Goal: Task Accomplishment & Management: Use online tool/utility

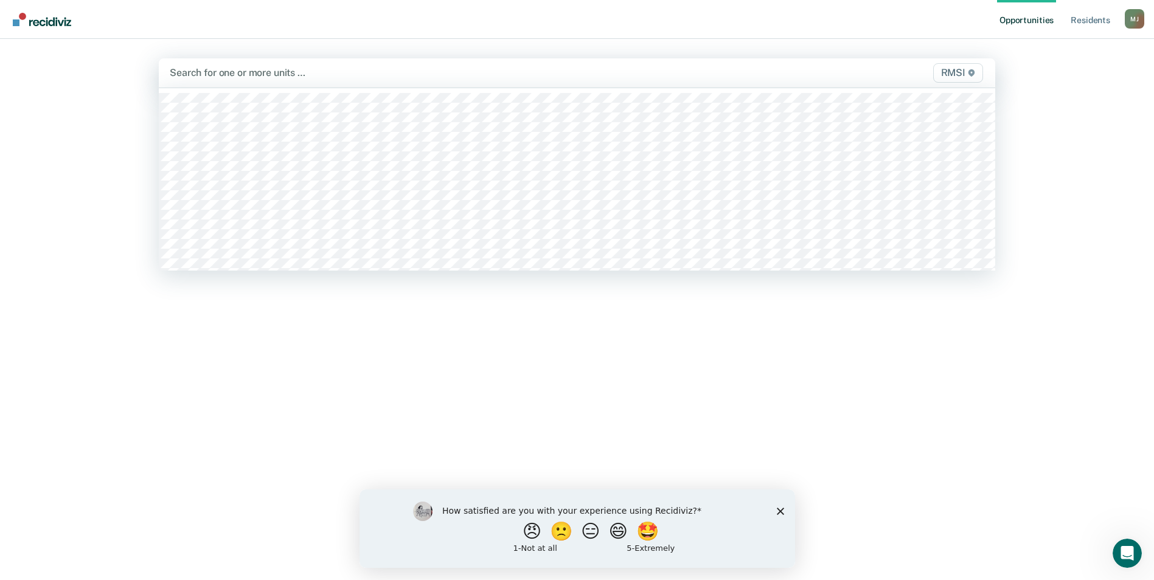
click at [960, 71] on span "RMSI" at bounding box center [958, 72] width 50 height 19
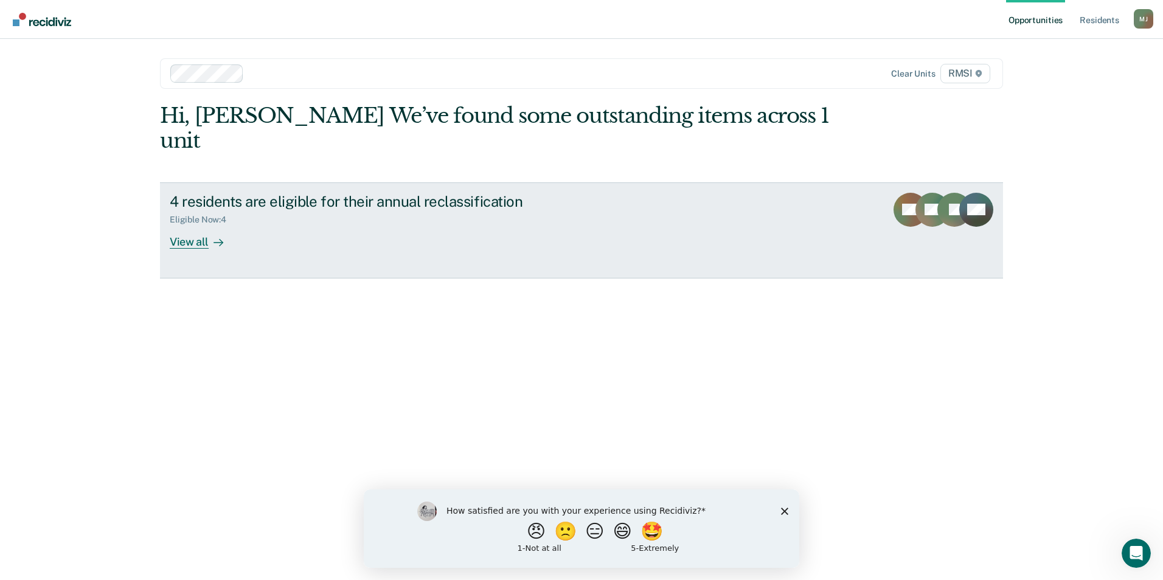
click at [204, 225] on div "View all" at bounding box center [204, 237] width 68 height 24
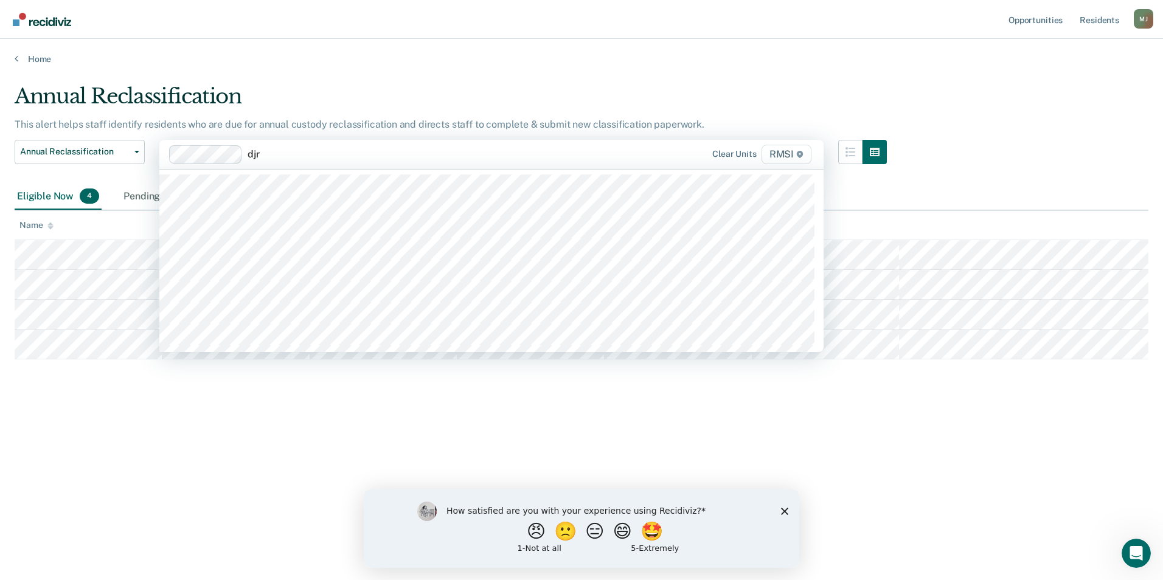
type input "djrc"
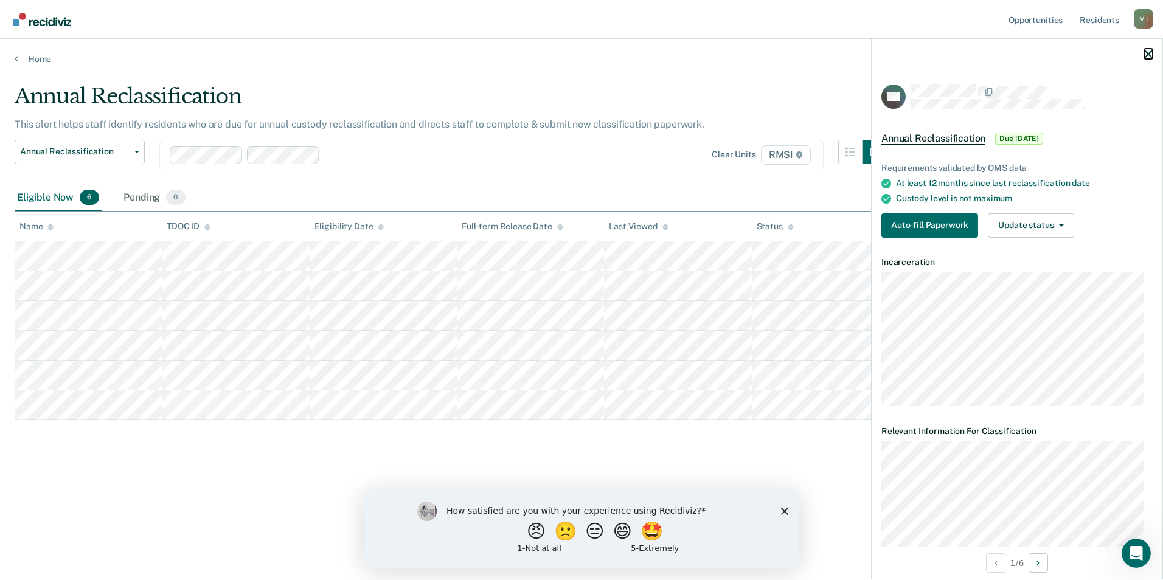
click at [1150, 53] on icon "button" at bounding box center [1148, 54] width 9 height 9
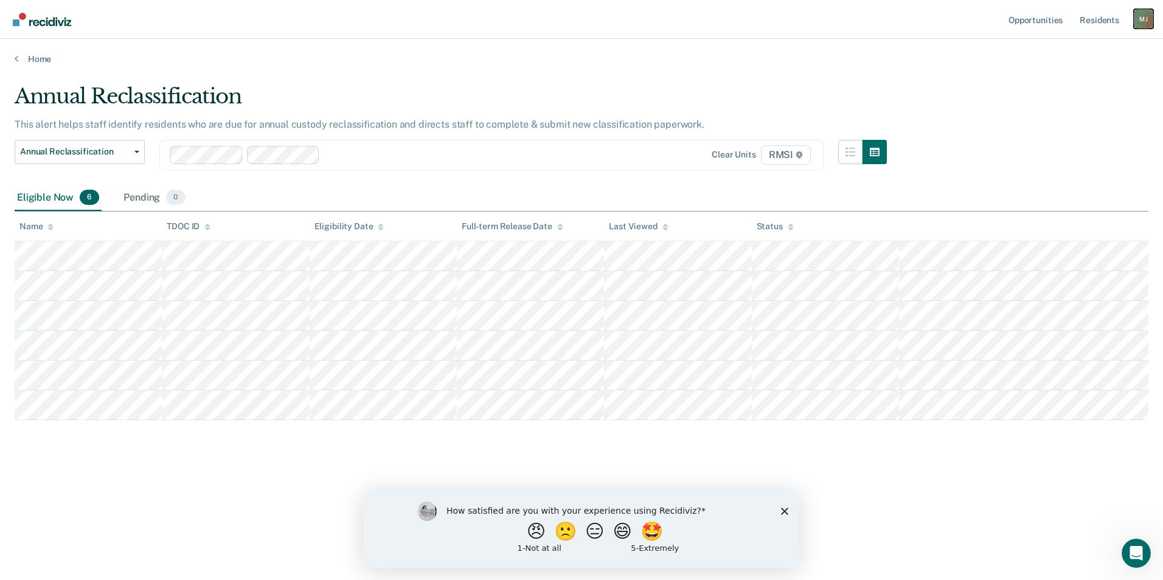
click at [1137, 18] on div "M J" at bounding box center [1143, 18] width 19 height 19
click at [1063, 82] on link "Log Out" at bounding box center [1095, 80] width 98 height 10
